Goal: Information Seeking & Learning: Learn about a topic

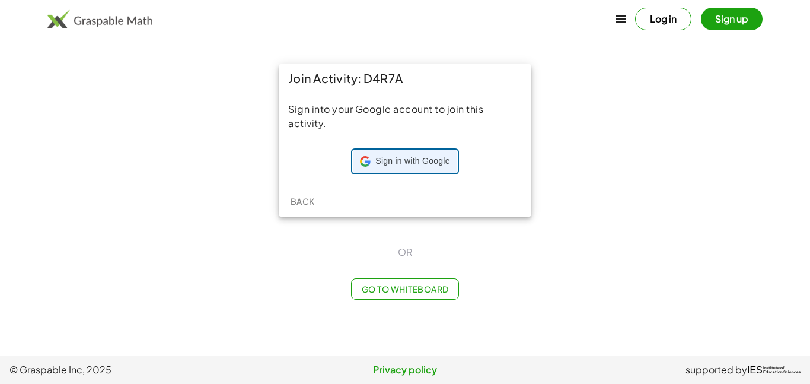
click at [402, 164] on span "Sign in with Google" at bounding box center [413, 161] width 74 height 12
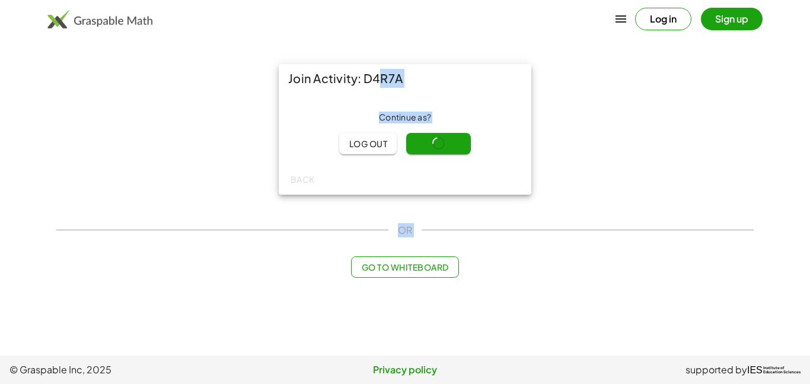
drag, startPoint x: 483, startPoint y: 306, endPoint x: 373, endPoint y: 70, distance: 259.9
click at [373, 70] on main "Join Activity: D4R7A Continue as ? Log out Continue Back OR Go to Whiteboard" at bounding box center [405, 177] width 810 height 355
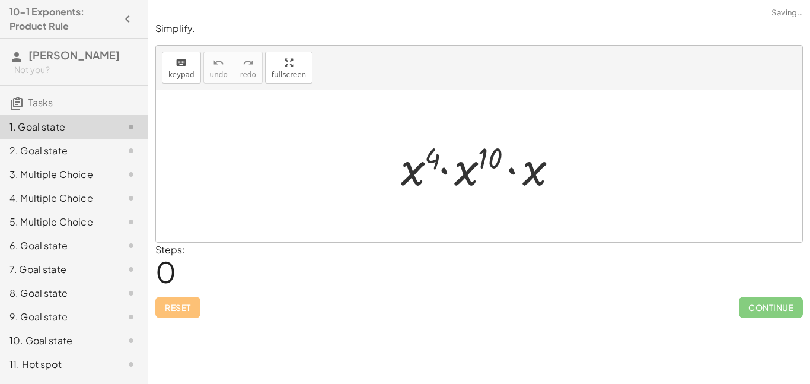
click at [434, 148] on div at bounding box center [484, 166] width 178 height 61
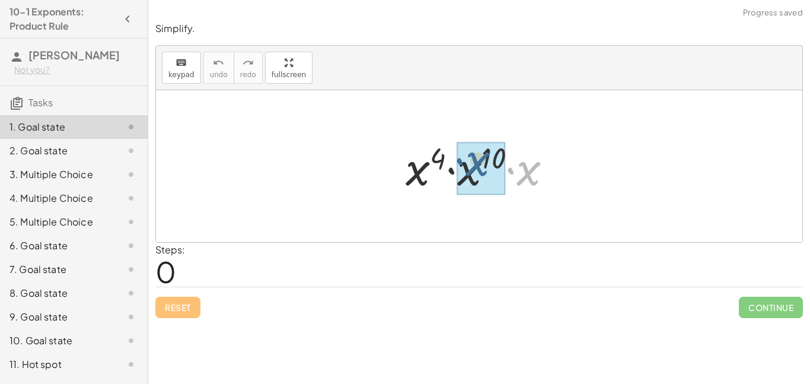
drag, startPoint x: 526, startPoint y: 174, endPoint x: 472, endPoint y: 168, distance: 54.9
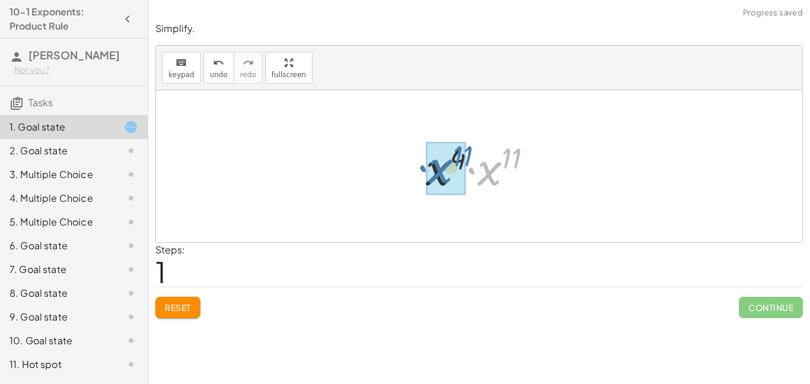
drag, startPoint x: 486, startPoint y: 179, endPoint x: 436, endPoint y: 177, distance: 49.9
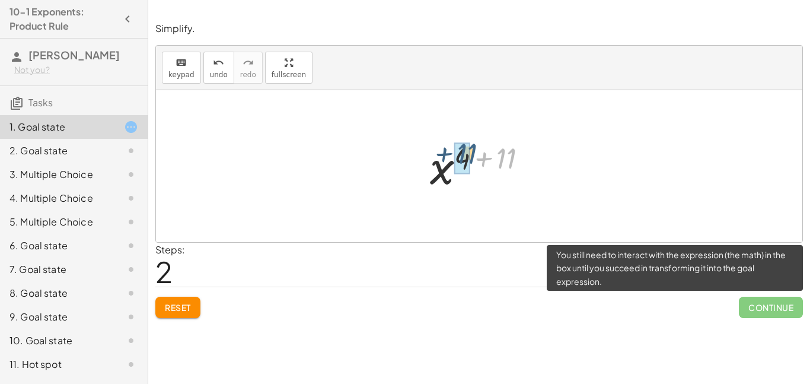
drag, startPoint x: 504, startPoint y: 166, endPoint x: 463, endPoint y: 161, distance: 41.2
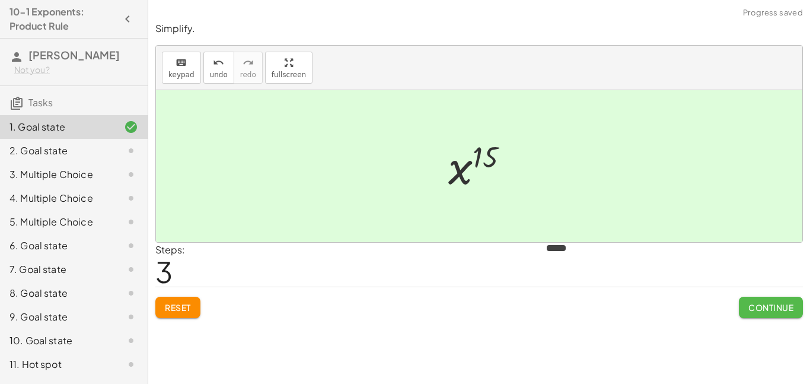
click at [756, 297] on button "Continue" at bounding box center [771, 307] width 64 height 21
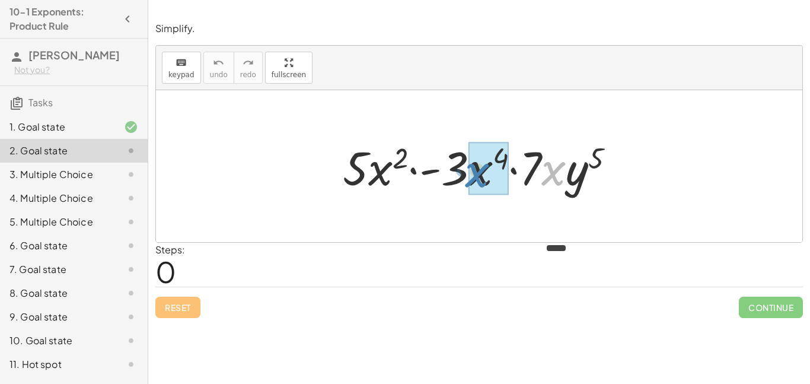
drag, startPoint x: 543, startPoint y: 174, endPoint x: 466, endPoint y: 176, distance: 76.6
click at [466, 176] on div at bounding box center [484, 166] width 294 height 61
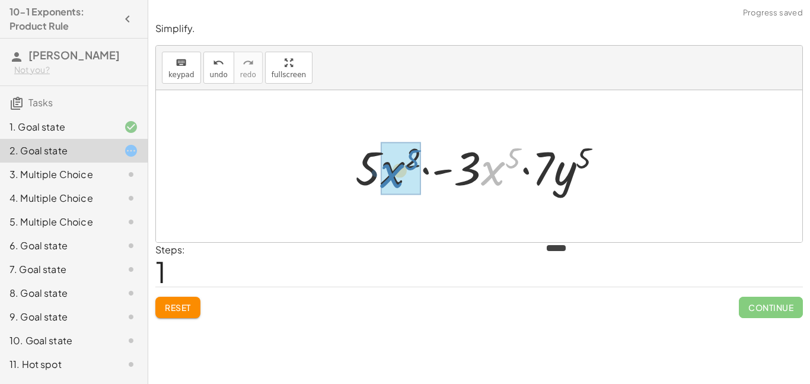
drag, startPoint x: 494, startPoint y: 180, endPoint x: 392, endPoint y: 183, distance: 102.1
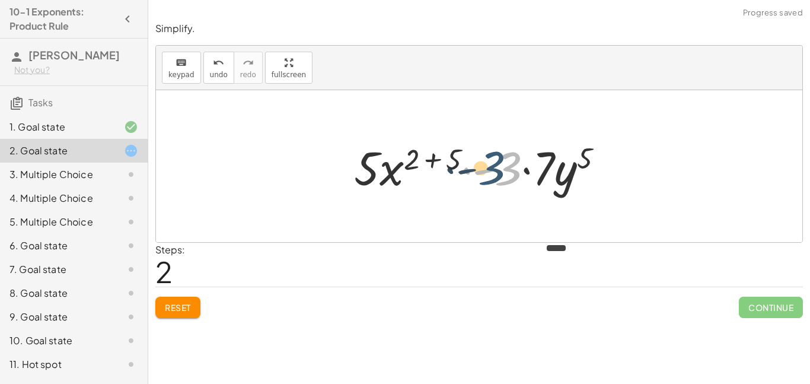
click at [522, 171] on div at bounding box center [483, 166] width 271 height 61
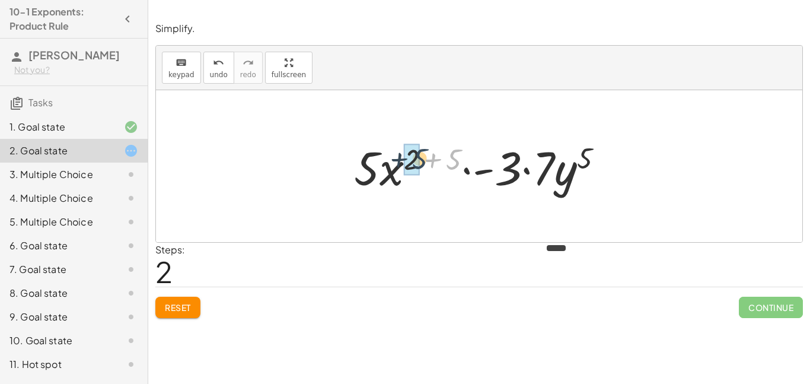
drag, startPoint x: 453, startPoint y: 163, endPoint x: 416, endPoint y: 165, distance: 36.8
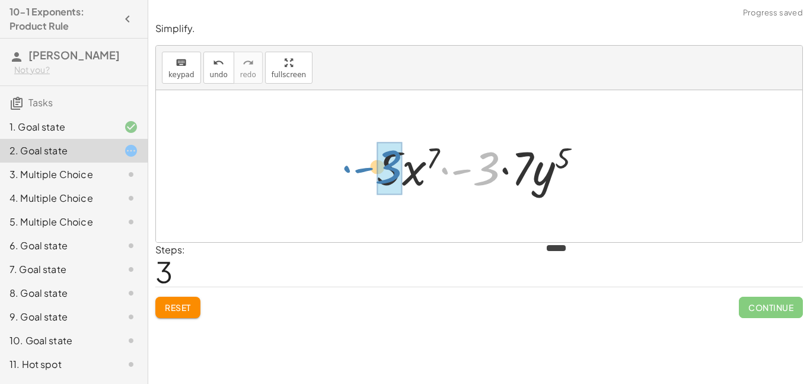
drag, startPoint x: 484, startPoint y: 177, endPoint x: 386, endPoint y: 176, distance: 98.5
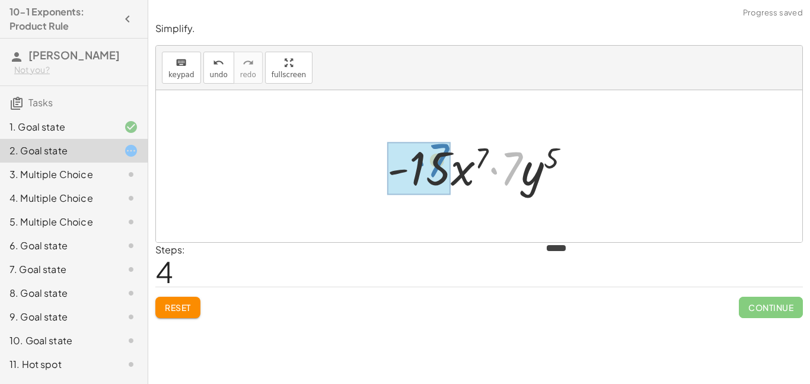
drag, startPoint x: 515, startPoint y: 173, endPoint x: 440, endPoint y: 165, distance: 75.8
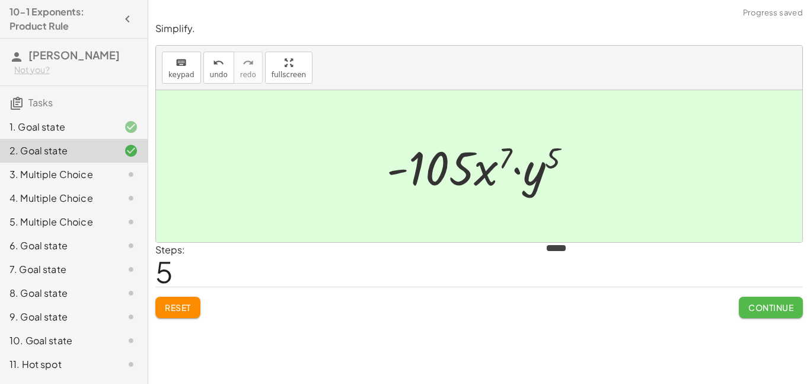
click at [787, 306] on span "Continue" at bounding box center [771, 307] width 45 height 11
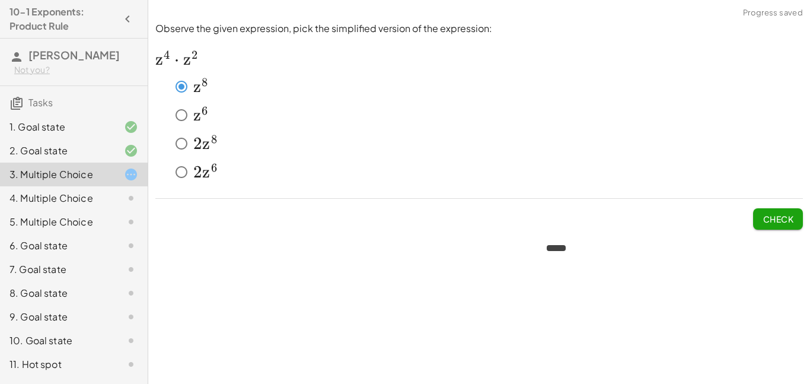
click at [758, 225] on button "Check" at bounding box center [779, 218] width 50 height 21
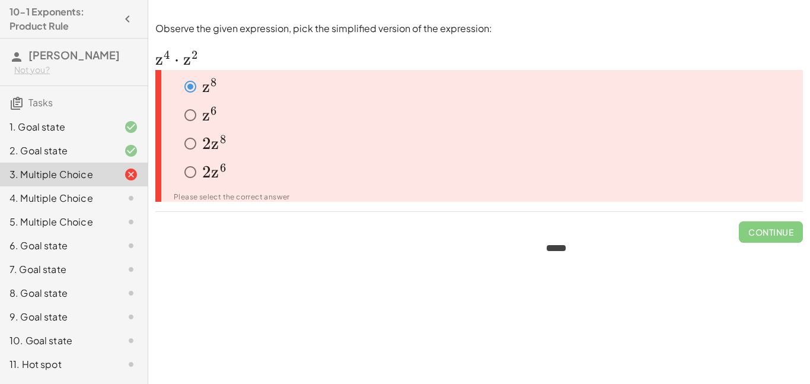
click at [213, 150] on span "z" at bounding box center [215, 143] width 8 height 20
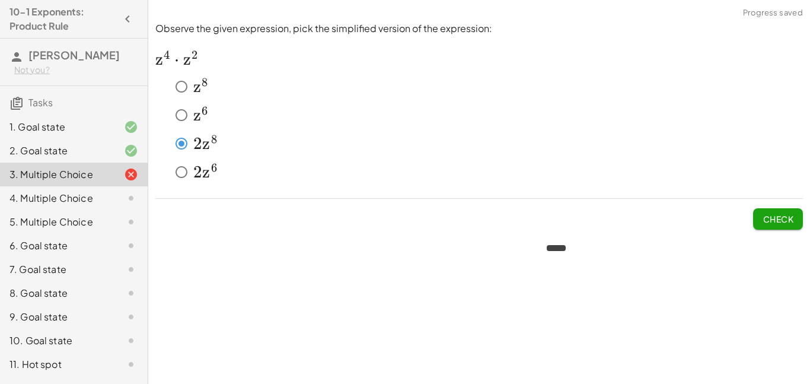
click at [775, 223] on span "Check" at bounding box center [778, 219] width 31 height 11
click at [754, 216] on button "Check" at bounding box center [779, 218] width 50 height 21
click at [787, 223] on span "Check" at bounding box center [778, 219] width 31 height 11
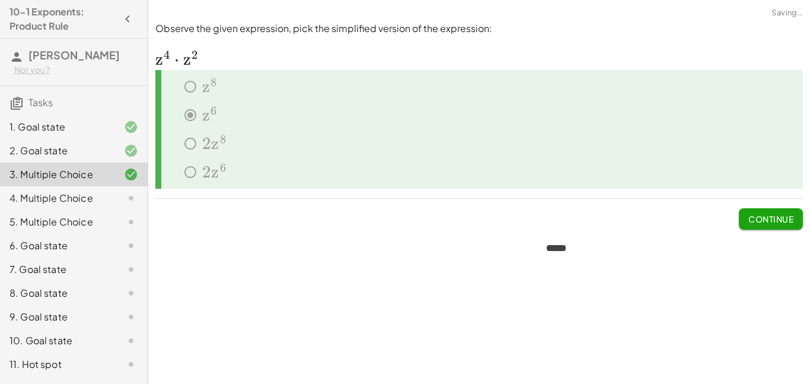
click at [787, 223] on span "Continue" at bounding box center [771, 219] width 45 height 11
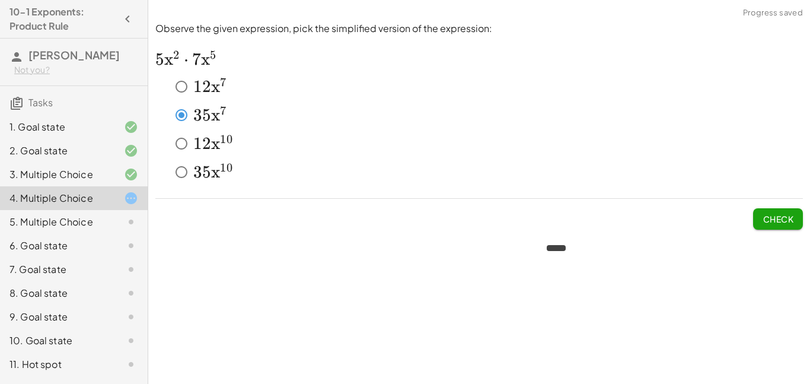
click at [784, 222] on span "Check" at bounding box center [778, 219] width 31 height 11
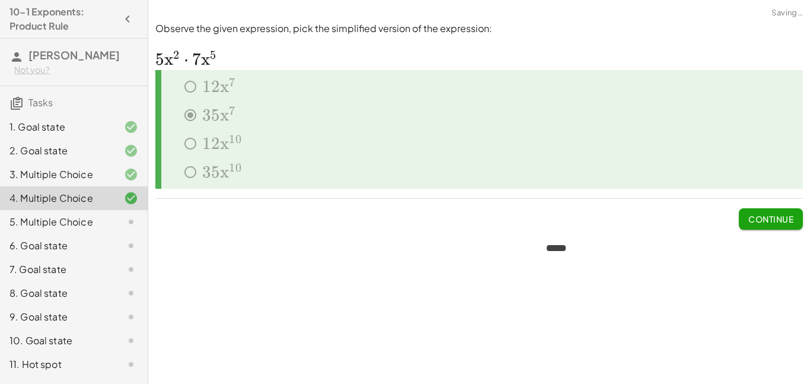
click at [784, 219] on span "Continue" at bounding box center [771, 219] width 45 height 11
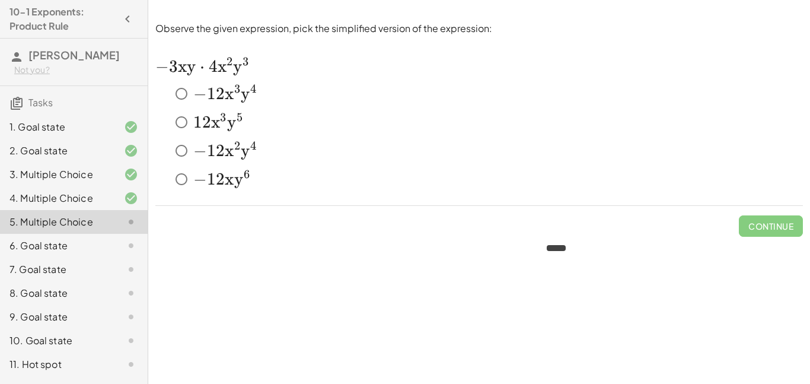
click at [209, 98] on span "1" at bounding box center [211, 94] width 9 height 20
click at [771, 228] on span "Check" at bounding box center [778, 226] width 31 height 11
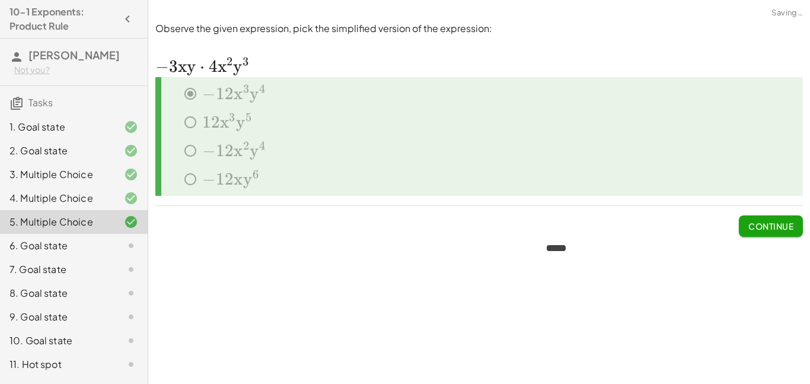
click at [765, 227] on span "Continue" at bounding box center [771, 226] width 45 height 11
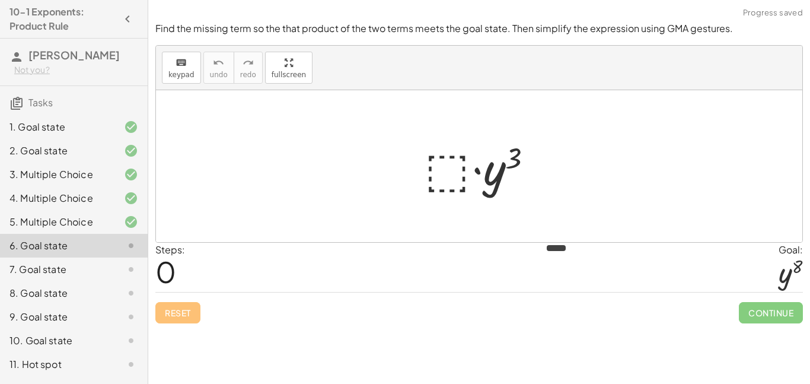
click at [450, 174] on div at bounding box center [484, 166] width 130 height 61
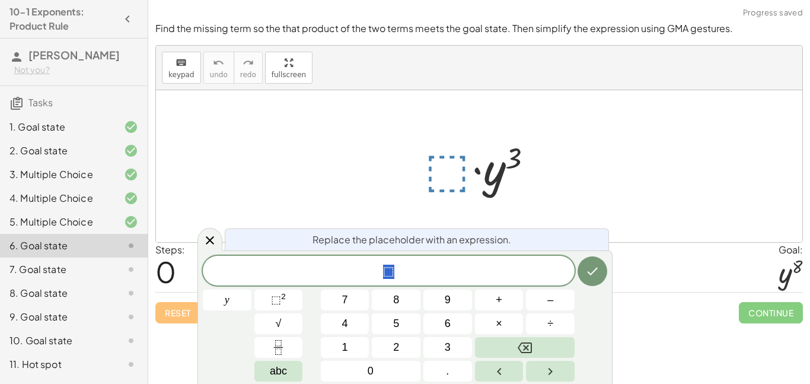
scroll to position [1, 0]
click at [221, 301] on button "y" at bounding box center [227, 300] width 49 height 21
click at [270, 302] on button "⬚ 2" at bounding box center [279, 300] width 49 height 21
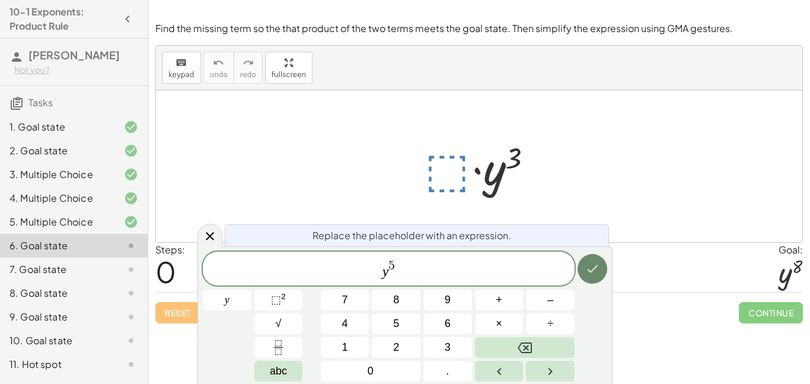
click at [586, 277] on button "Done" at bounding box center [593, 269] width 30 height 30
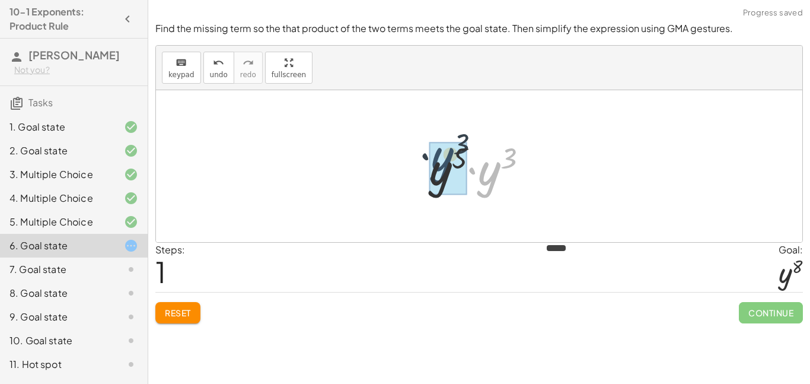
drag, startPoint x: 493, startPoint y: 177, endPoint x: 441, endPoint y: 171, distance: 52.5
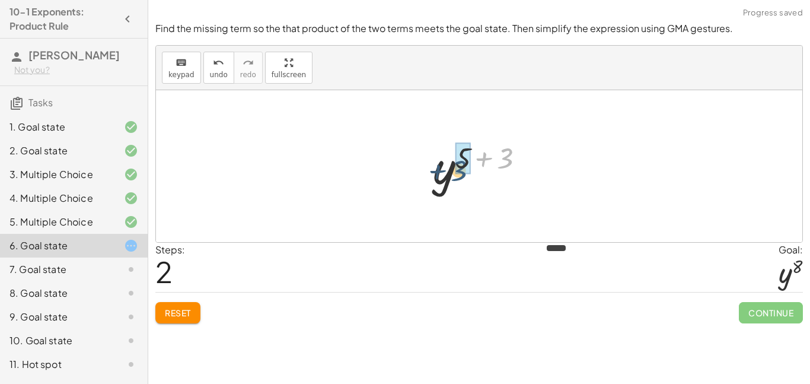
drag, startPoint x: 503, startPoint y: 160, endPoint x: 456, endPoint y: 171, distance: 48.1
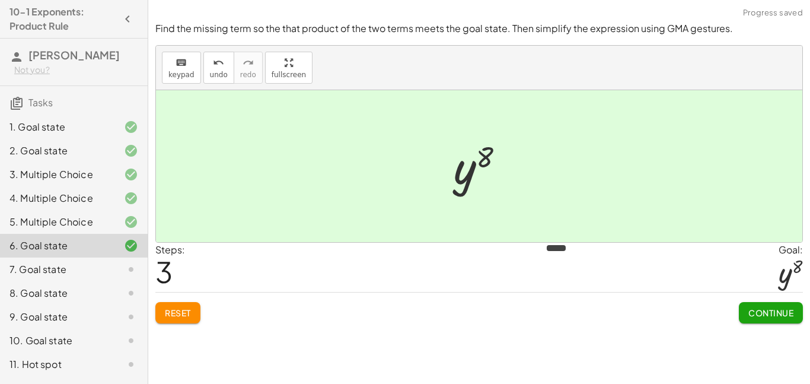
click at [774, 308] on span "Continue" at bounding box center [771, 312] width 45 height 11
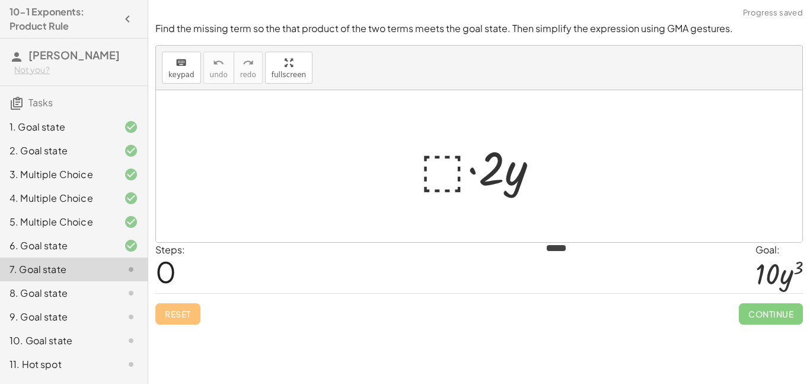
click at [428, 169] on div at bounding box center [483, 166] width 139 height 61
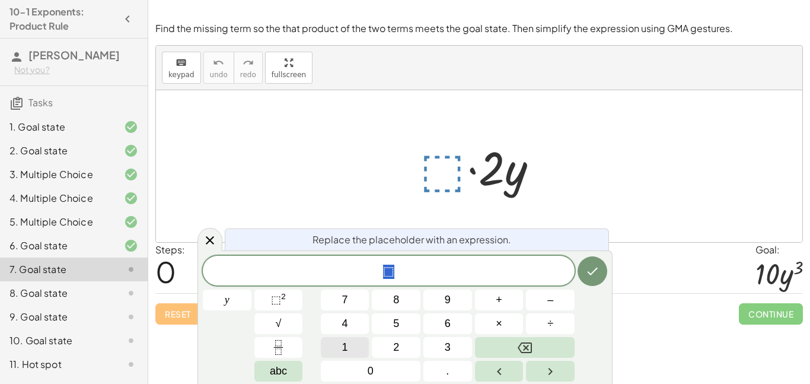
click at [348, 348] on button "1" at bounding box center [345, 347] width 49 height 21
click at [554, 352] on button "Backspace" at bounding box center [525, 347] width 100 height 21
click at [394, 322] on span "5" at bounding box center [396, 324] width 6 height 16
click at [402, 325] on button "5" at bounding box center [396, 323] width 49 height 21
click at [225, 290] on button "y" at bounding box center [227, 300] width 49 height 21
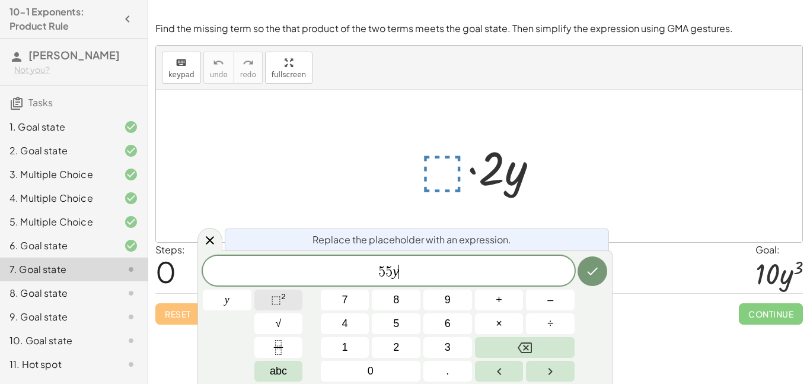
click at [265, 298] on button "⬚ 2" at bounding box center [279, 300] width 49 height 21
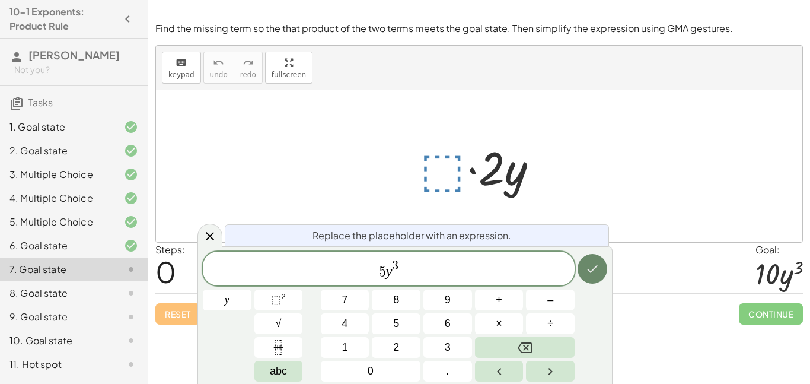
click at [603, 267] on button "Done" at bounding box center [593, 269] width 30 height 30
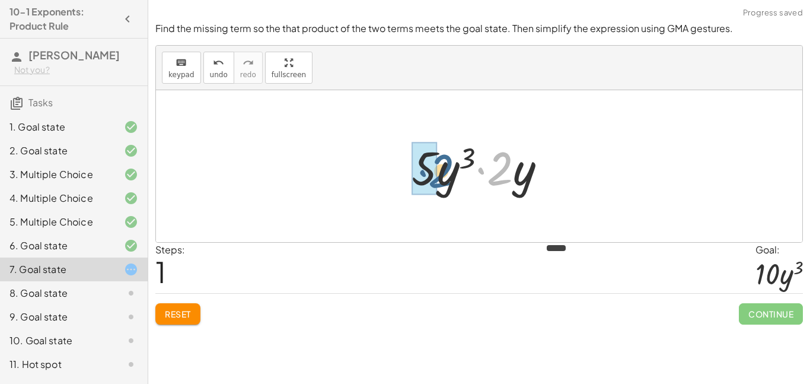
drag, startPoint x: 502, startPoint y: 176, endPoint x: 431, endPoint y: 171, distance: 70.7
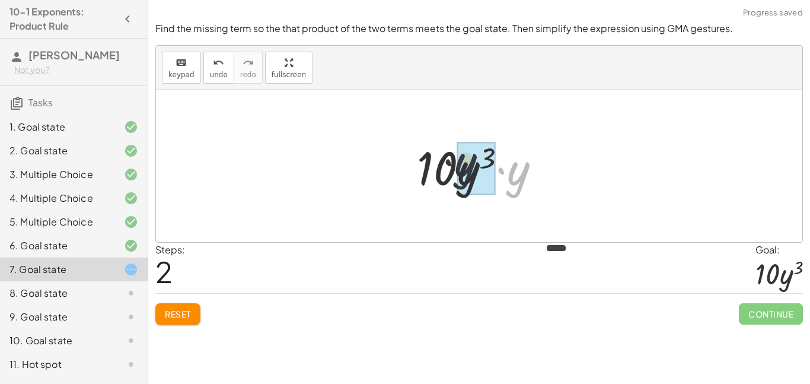
drag, startPoint x: 519, startPoint y: 174, endPoint x: 464, endPoint y: 169, distance: 55.5
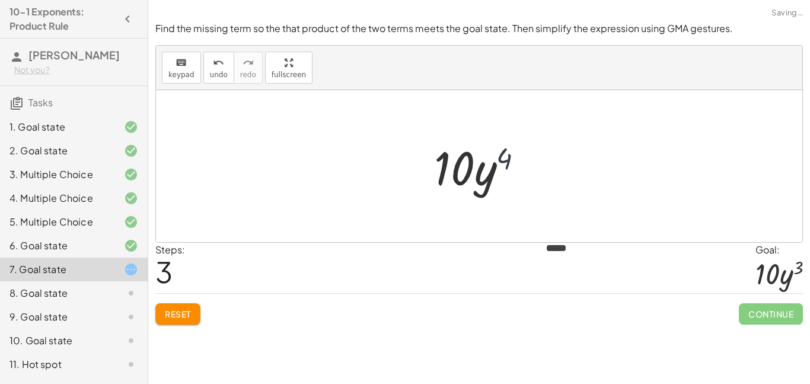
drag, startPoint x: 506, startPoint y: 163, endPoint x: 495, endPoint y: 164, distance: 10.7
click at [495, 164] on div at bounding box center [483, 166] width 111 height 61
click at [170, 316] on span "Reset" at bounding box center [178, 314] width 26 height 11
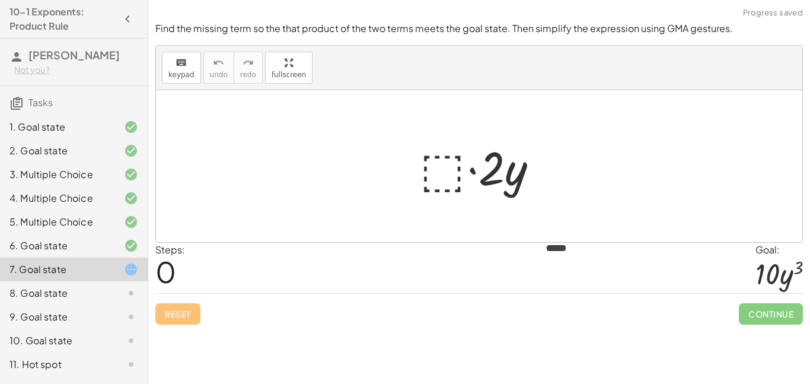
click at [430, 166] on div at bounding box center [483, 166] width 139 height 61
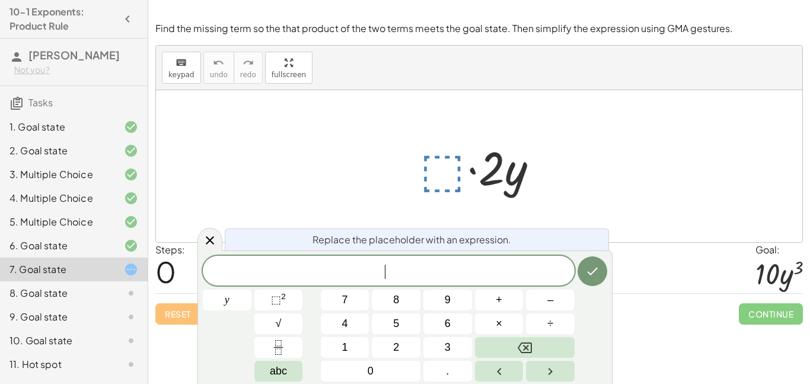
scroll to position [2, 0]
click at [230, 297] on button "y" at bounding box center [227, 300] width 49 height 21
click at [293, 304] on button "⬚ 2" at bounding box center [279, 300] width 49 height 21
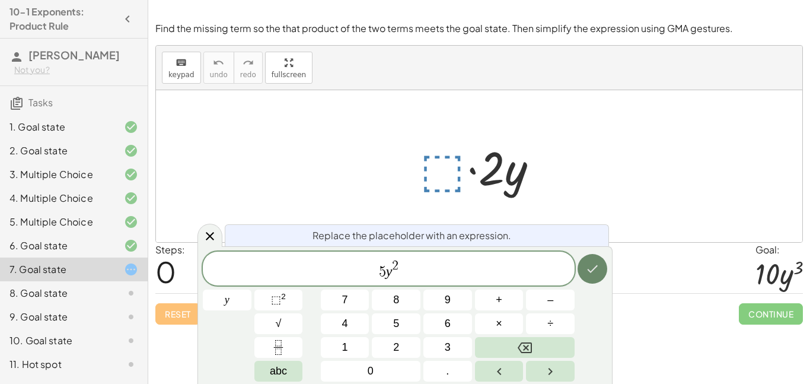
click at [580, 263] on button "Done" at bounding box center [593, 269] width 30 height 30
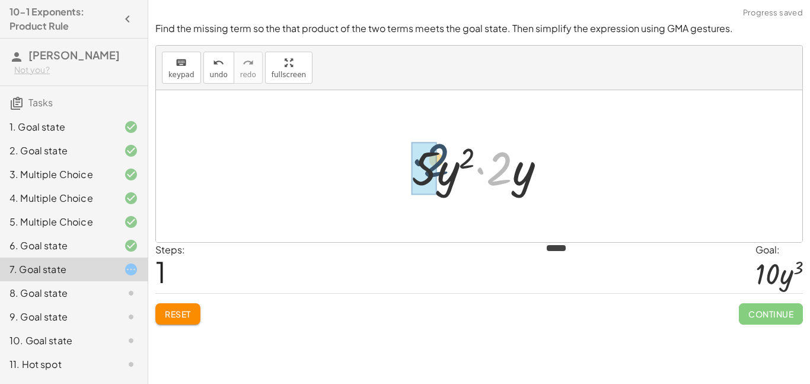
drag, startPoint x: 502, startPoint y: 171, endPoint x: 430, endPoint y: 165, distance: 72.1
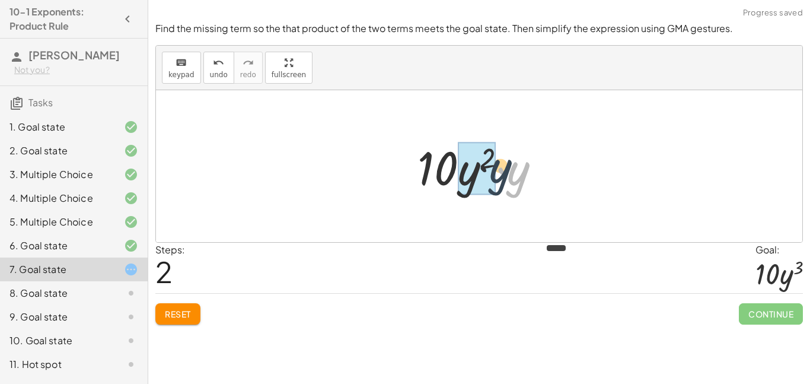
drag, startPoint x: 516, startPoint y: 180, endPoint x: 472, endPoint y: 174, distance: 44.9
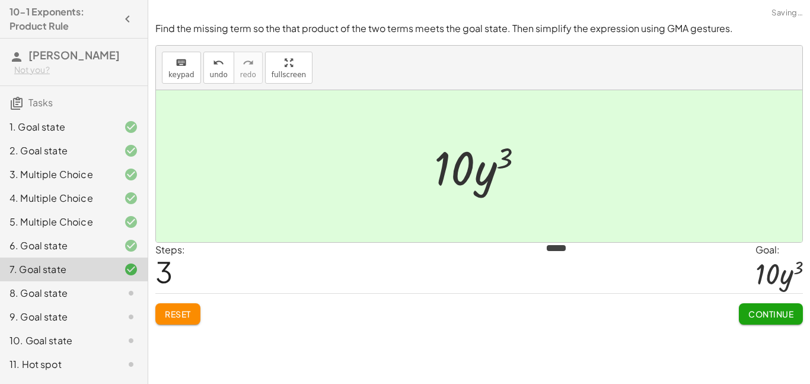
click at [787, 314] on span "Continue" at bounding box center [771, 314] width 45 height 11
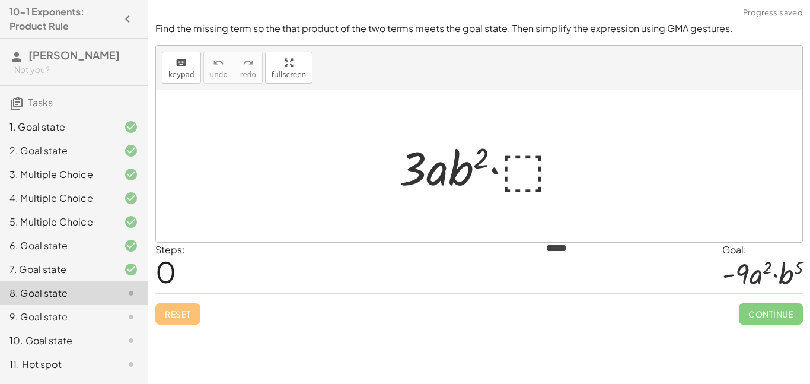
click at [533, 185] on div at bounding box center [484, 166] width 182 height 61
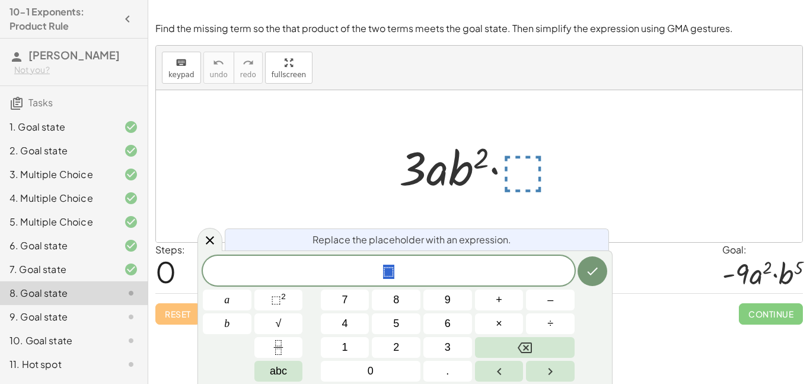
click at [462, 278] on span "⬚" at bounding box center [389, 271] width 372 height 17
click at [395, 271] on span "⬚ ​" at bounding box center [389, 271] width 372 height 17
click at [38, 276] on div "7. Goal state" at bounding box center [57, 269] width 96 height 14
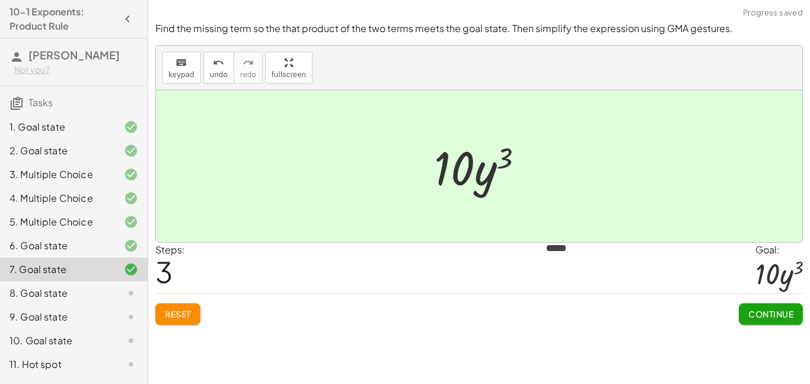
click at [501, 247] on div "Steps: 3 Goal: · 10 · y 3" at bounding box center [479, 268] width 648 height 51
click at [113, 300] on div at bounding box center [121, 293] width 33 height 14
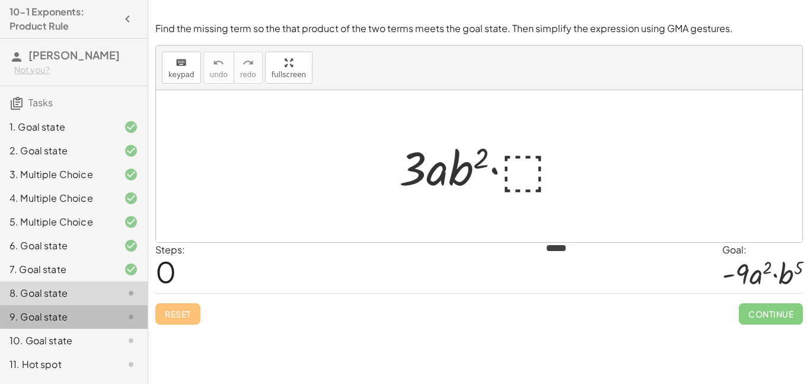
click at [125, 324] on icon at bounding box center [131, 317] width 14 height 14
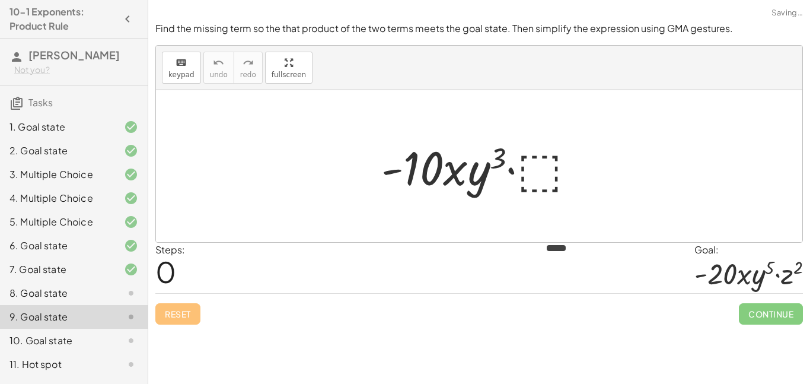
click at [111, 300] on div at bounding box center [121, 293] width 33 height 14
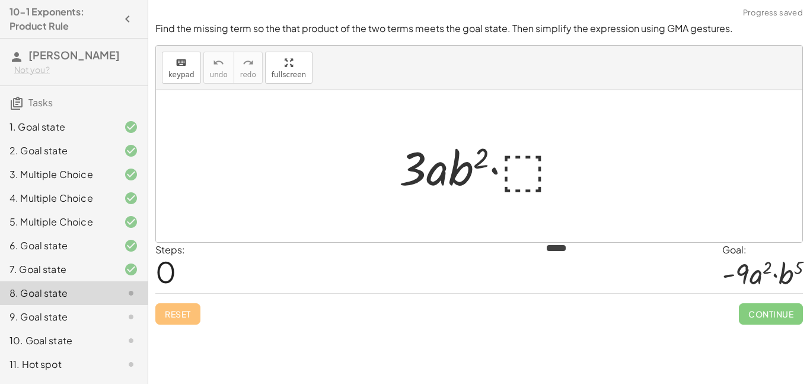
click at [538, 171] on div at bounding box center [484, 166] width 182 height 61
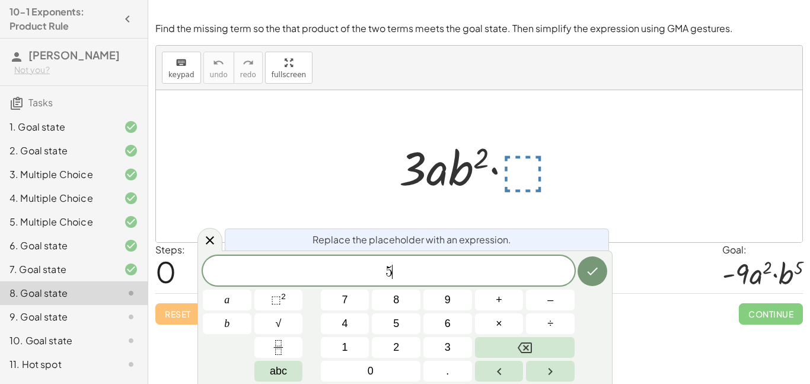
scroll to position [5, 0]
click at [605, 268] on button "Done" at bounding box center [593, 271] width 30 height 30
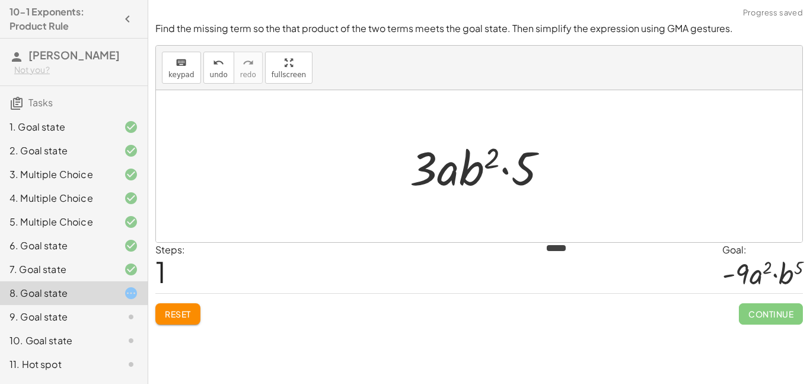
click at [736, 311] on div "Reset Continue" at bounding box center [479, 308] width 648 height 31
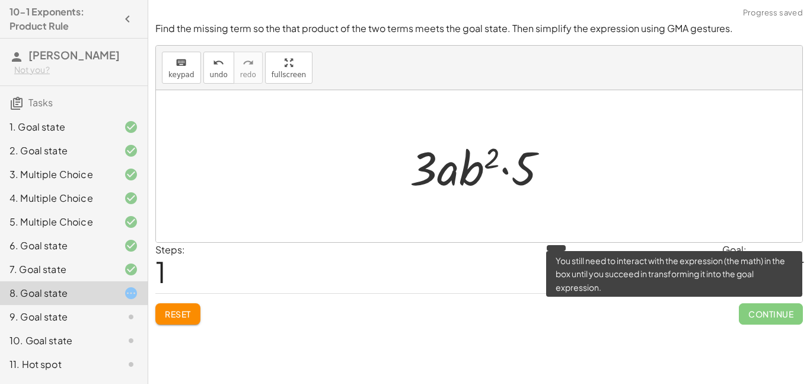
click at [762, 307] on span "Continue" at bounding box center [771, 313] width 64 height 21
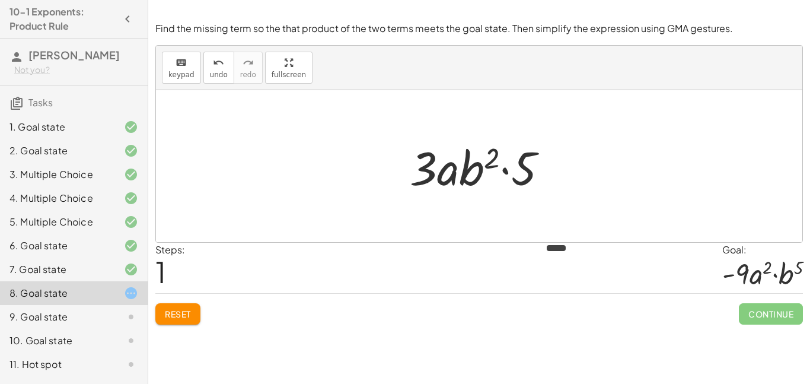
click at [530, 187] on div at bounding box center [483, 166] width 159 height 61
drag, startPoint x: 526, startPoint y: 171, endPoint x: 436, endPoint y: 163, distance: 90.0
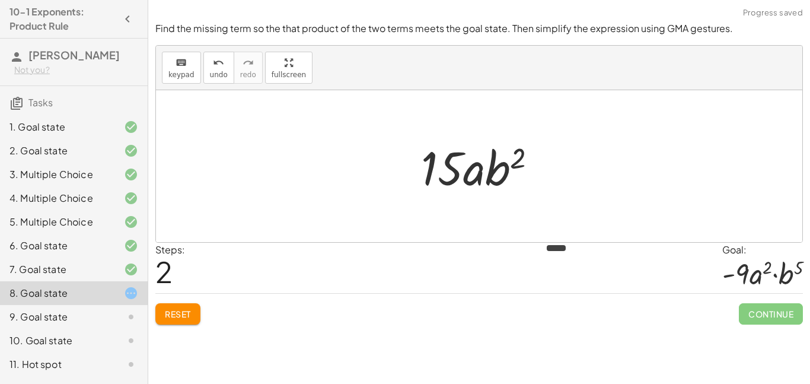
click at [181, 313] on span "Reset" at bounding box center [178, 314] width 26 height 11
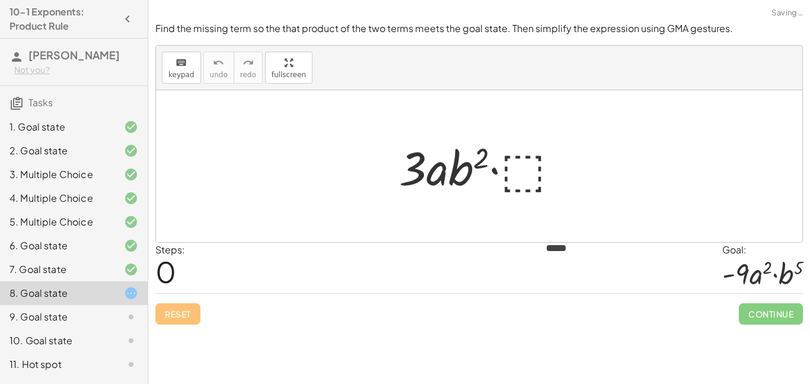
click at [532, 167] on div at bounding box center [484, 166] width 182 height 61
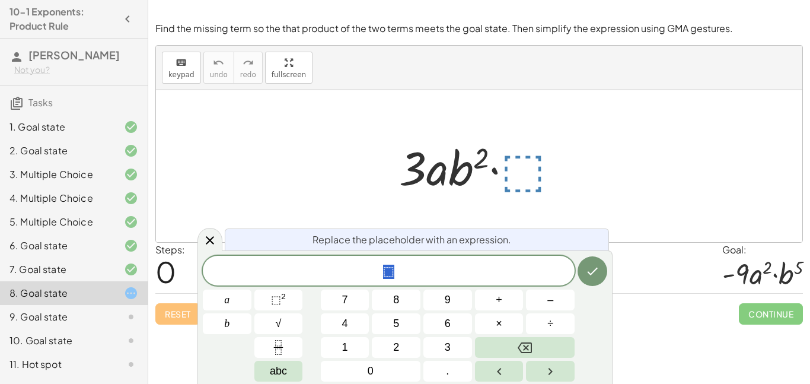
click at [403, 275] on span "⬚" at bounding box center [389, 271] width 372 height 17
click at [403, 273] on span "⬚ ​" at bounding box center [389, 271] width 372 height 17
click at [266, 304] on button "⬚ 2" at bounding box center [279, 300] width 49 height 21
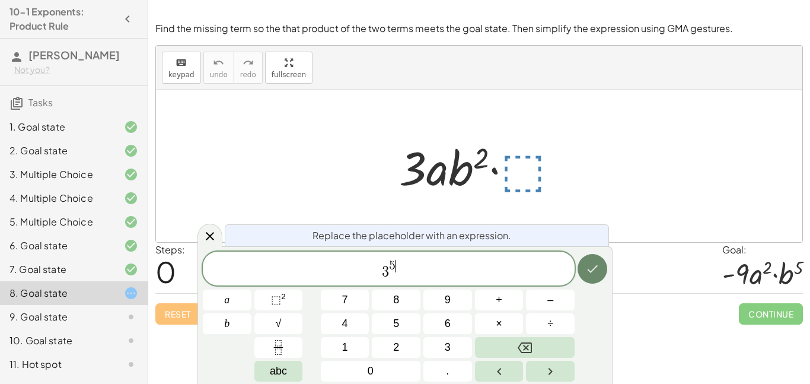
click at [597, 269] on icon "Done" at bounding box center [593, 269] width 14 height 14
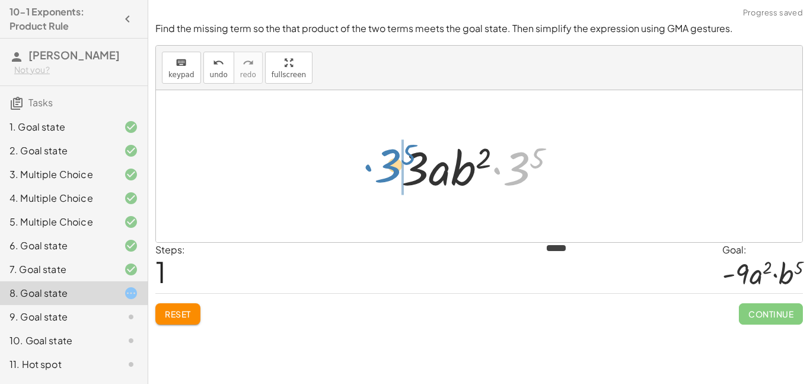
drag, startPoint x: 519, startPoint y: 182, endPoint x: 395, endPoint y: 179, distance: 124.0
click at [396, 179] on div at bounding box center [484, 166] width 176 height 61
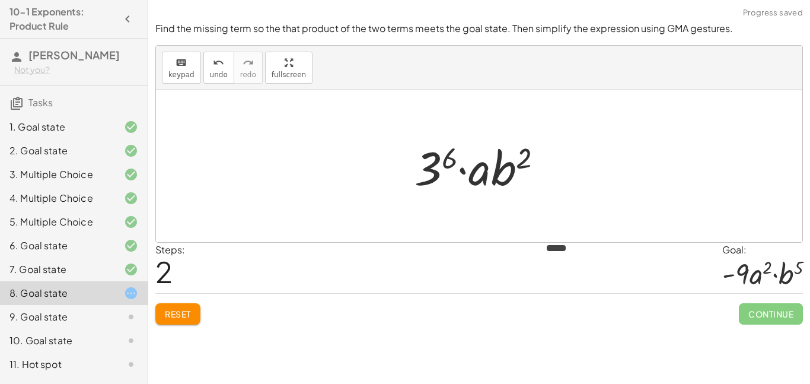
click at [453, 158] on div at bounding box center [484, 166] width 150 height 61
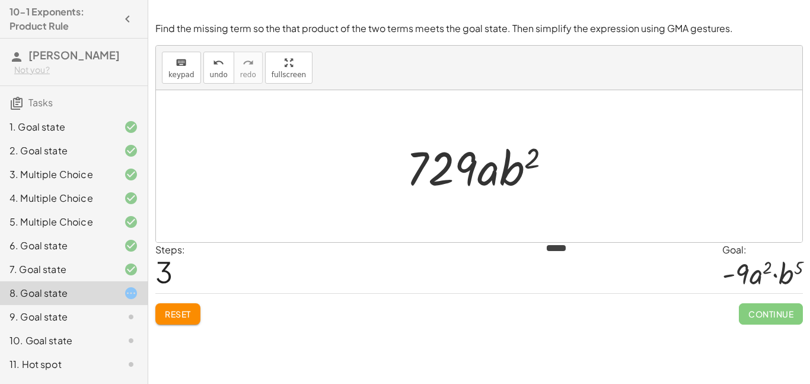
click at [171, 316] on span "Reset" at bounding box center [178, 314] width 26 height 11
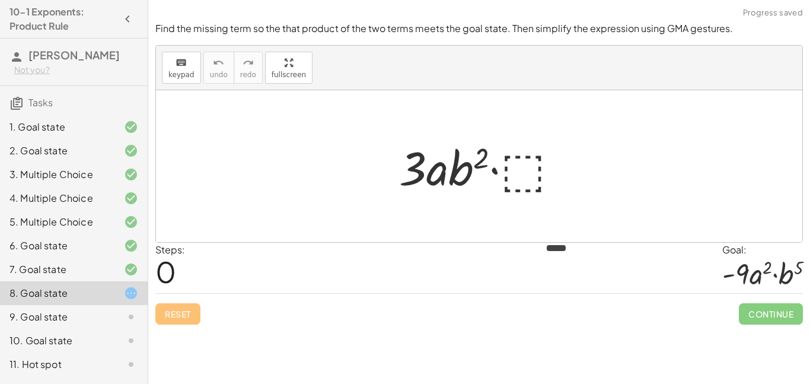
click at [519, 183] on div at bounding box center [484, 166] width 182 height 61
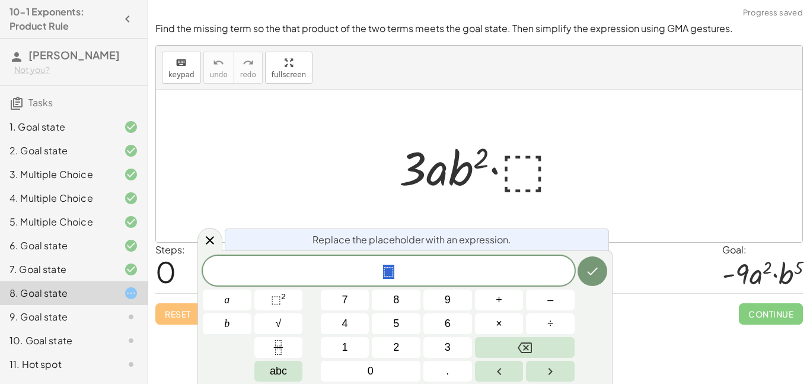
scroll to position [7, 0]
click at [590, 269] on icon "Done" at bounding box center [593, 271] width 14 height 14
click at [422, 62] on div "keyboard keypad undo [PERSON_NAME] redo fullscreen" at bounding box center [479, 68] width 647 height 44
